Goal: Navigation & Orientation: Find specific page/section

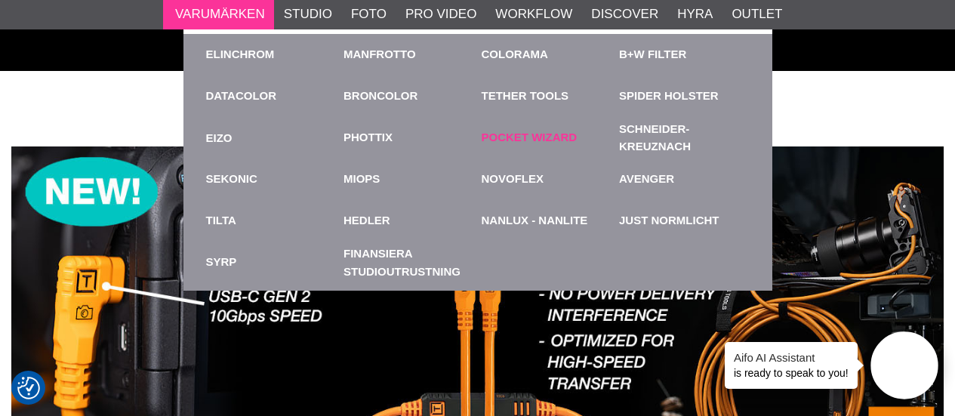
scroll to position [2749, 0]
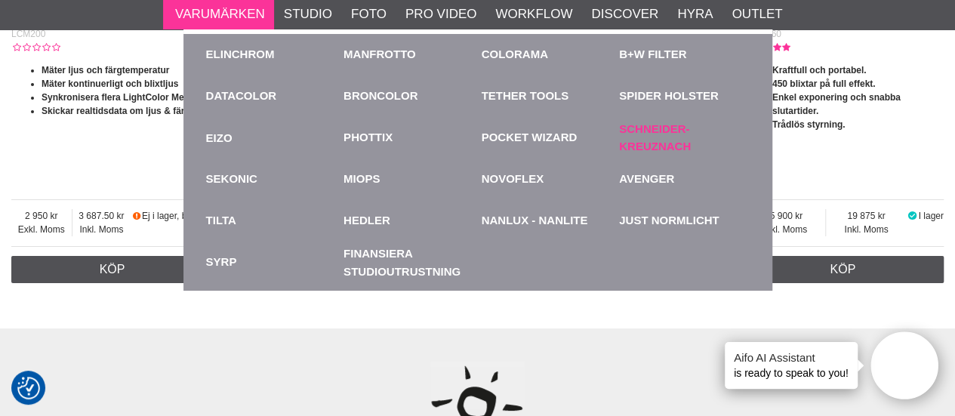
click at [627, 137] on link "Schneider-Kreuznach" at bounding box center [684, 138] width 131 height 34
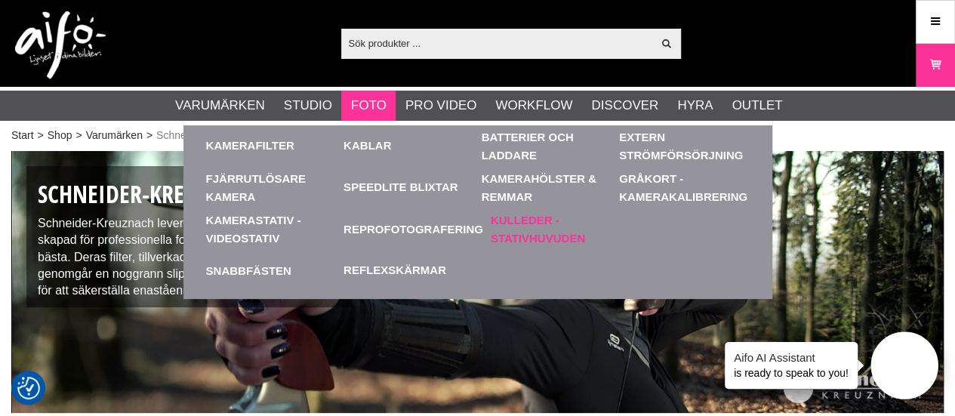
click at [514, 214] on link "Kulleder - Stativhuvuden" at bounding box center [556, 229] width 131 height 42
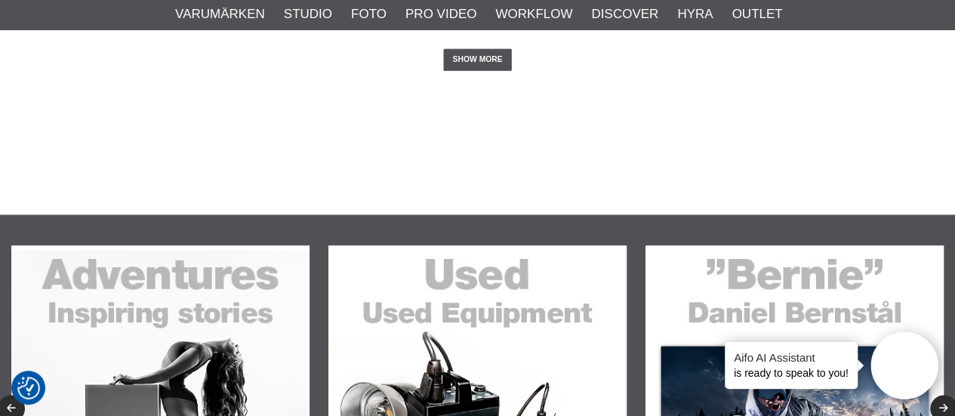
scroll to position [3836, 0]
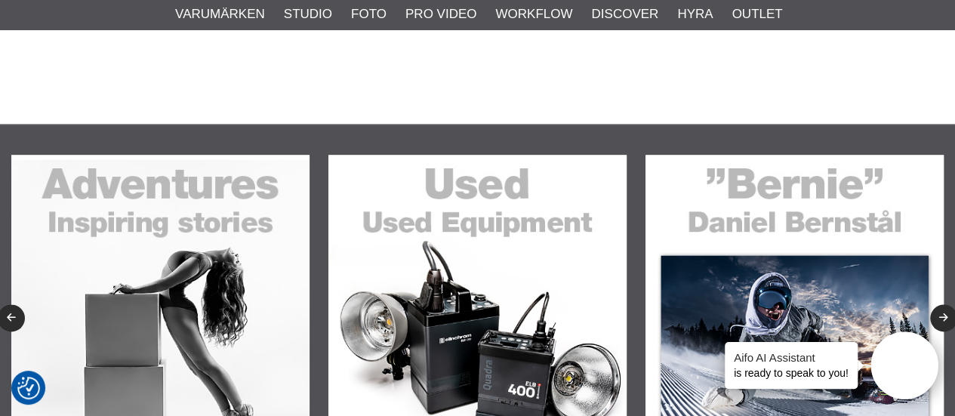
click at [514, 214] on img at bounding box center [478, 304] width 298 height 298
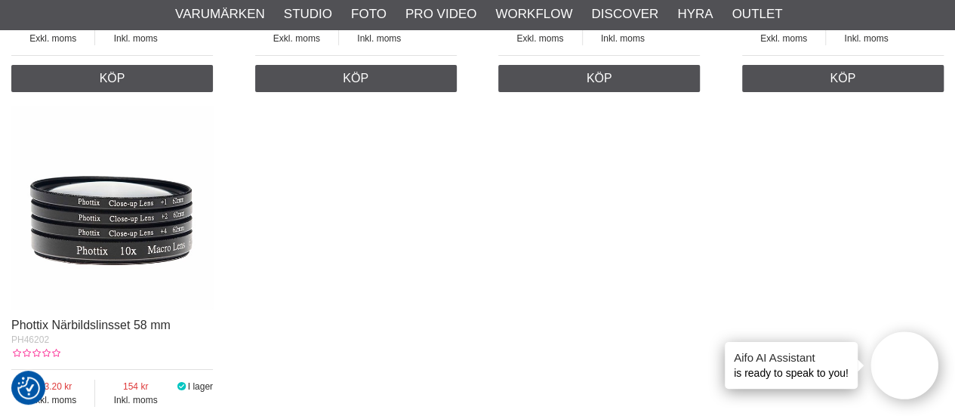
scroll to position [2803, 0]
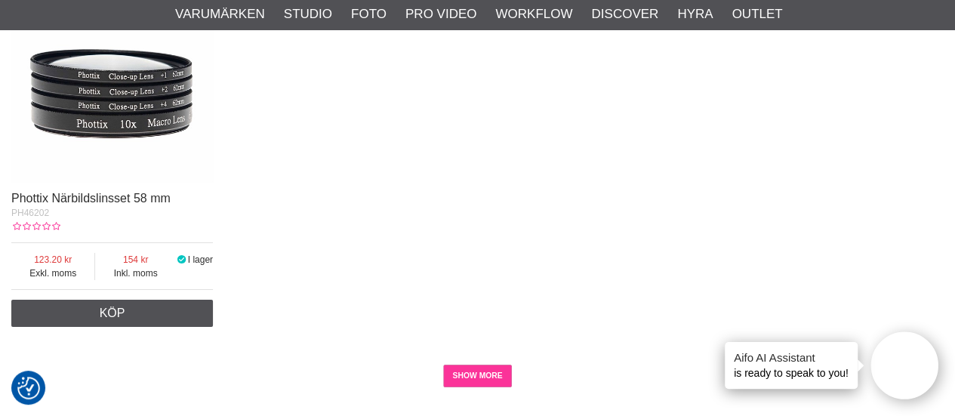
click at [481, 379] on link "SHOW MORE" at bounding box center [477, 376] width 69 height 23
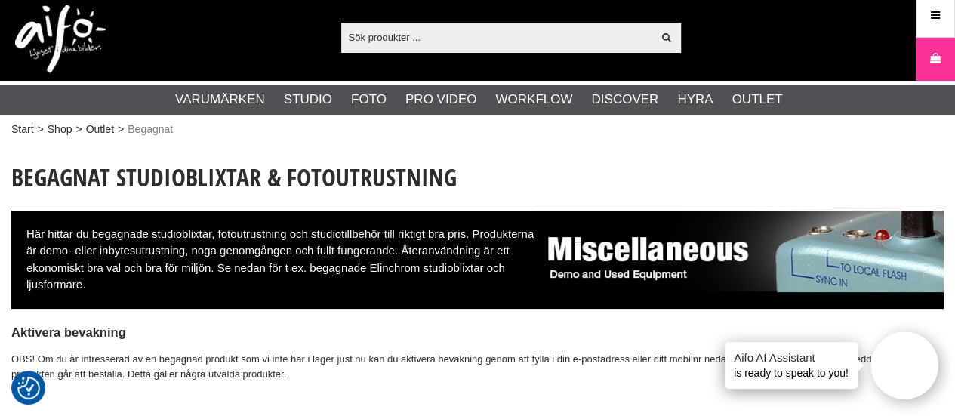
scroll to position [0, 0]
